Goal: Task Accomplishment & Management: Manage account settings

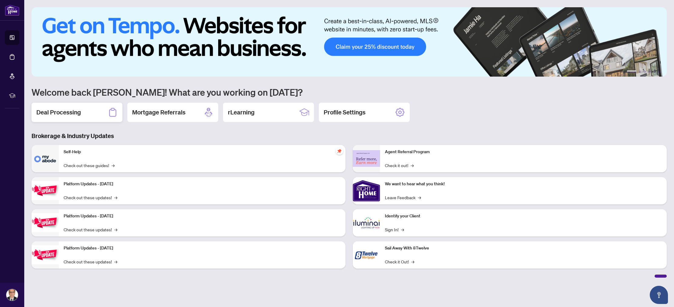
click at [67, 112] on h2 "Deal Processing" at bounding box center [58, 112] width 45 height 8
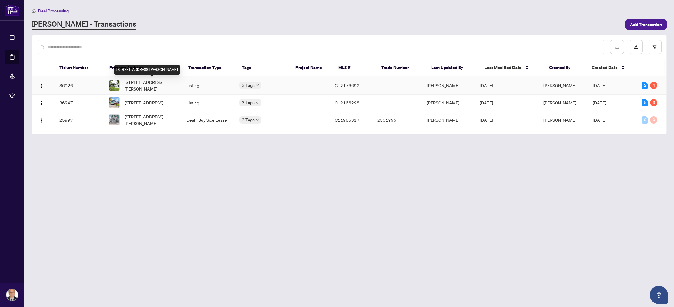
click at [144, 82] on span "[STREET_ADDRESS][PERSON_NAME]" at bounding box center [151, 85] width 52 height 13
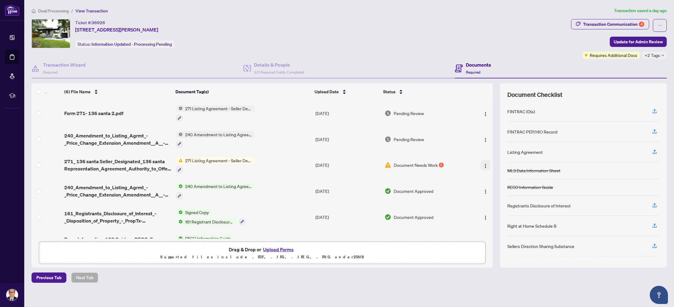
click at [483, 164] on img "button" at bounding box center [485, 166] width 5 height 5
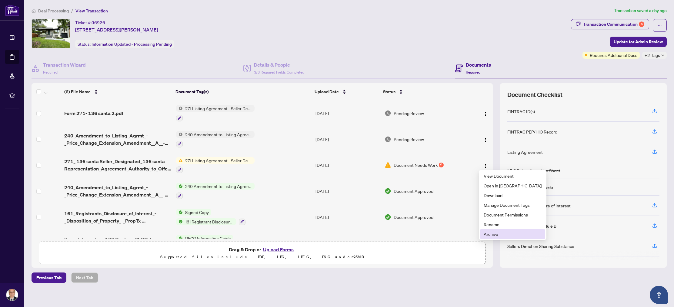
click at [493, 235] on span "Archive" at bounding box center [513, 234] width 58 height 7
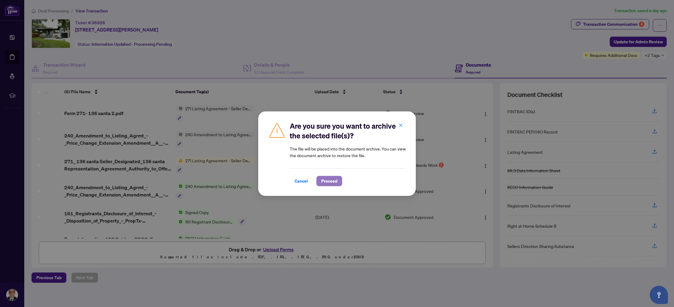
click at [332, 181] on span "Proceed" at bounding box center [329, 181] width 16 height 10
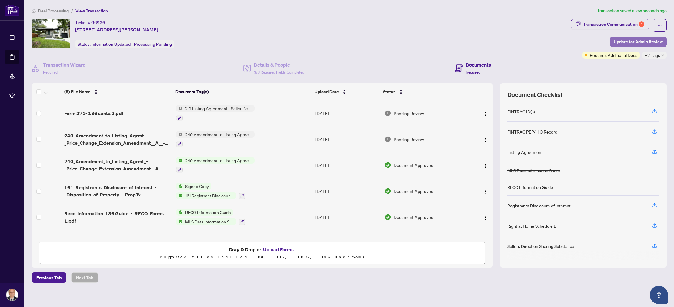
click at [635, 40] on span "Update for Admin Review" at bounding box center [638, 42] width 49 height 10
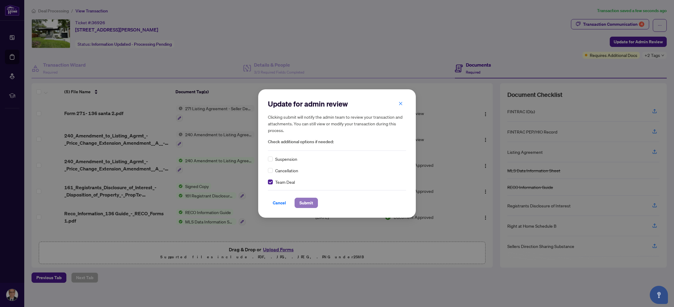
click at [306, 202] on span "Submit" at bounding box center [306, 203] width 14 height 10
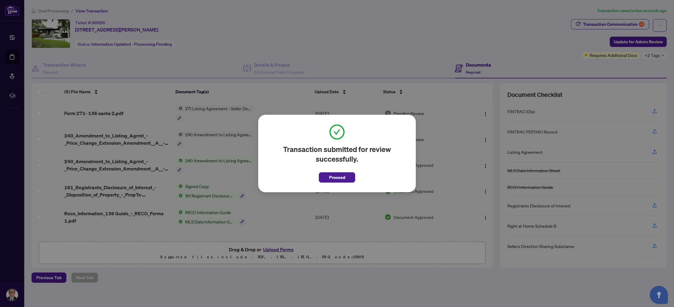
drag, startPoint x: 345, startPoint y: 177, endPoint x: 339, endPoint y: 177, distance: 6.7
click at [345, 177] on button "Proceed" at bounding box center [337, 177] width 36 height 10
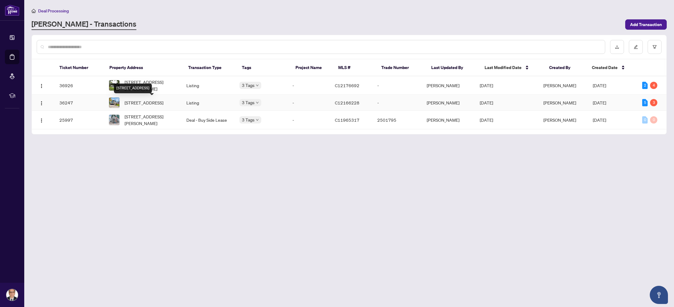
click at [149, 99] on span "[STREET_ADDRESS]" at bounding box center [144, 102] width 39 height 7
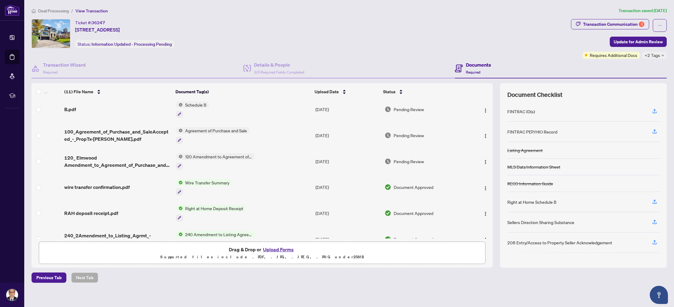
scroll to position [48, 0]
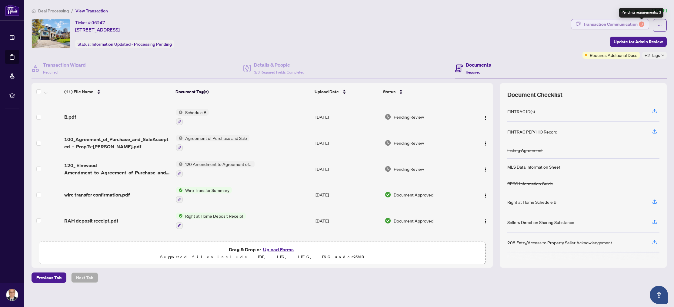
click at [641, 23] on div "3" at bounding box center [641, 24] width 5 height 5
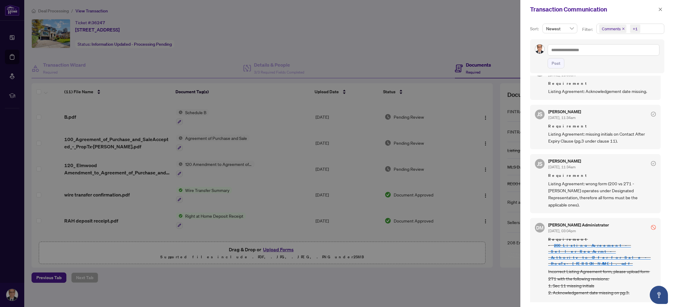
scroll to position [0, 0]
